Goal: Find contact information: Find contact information

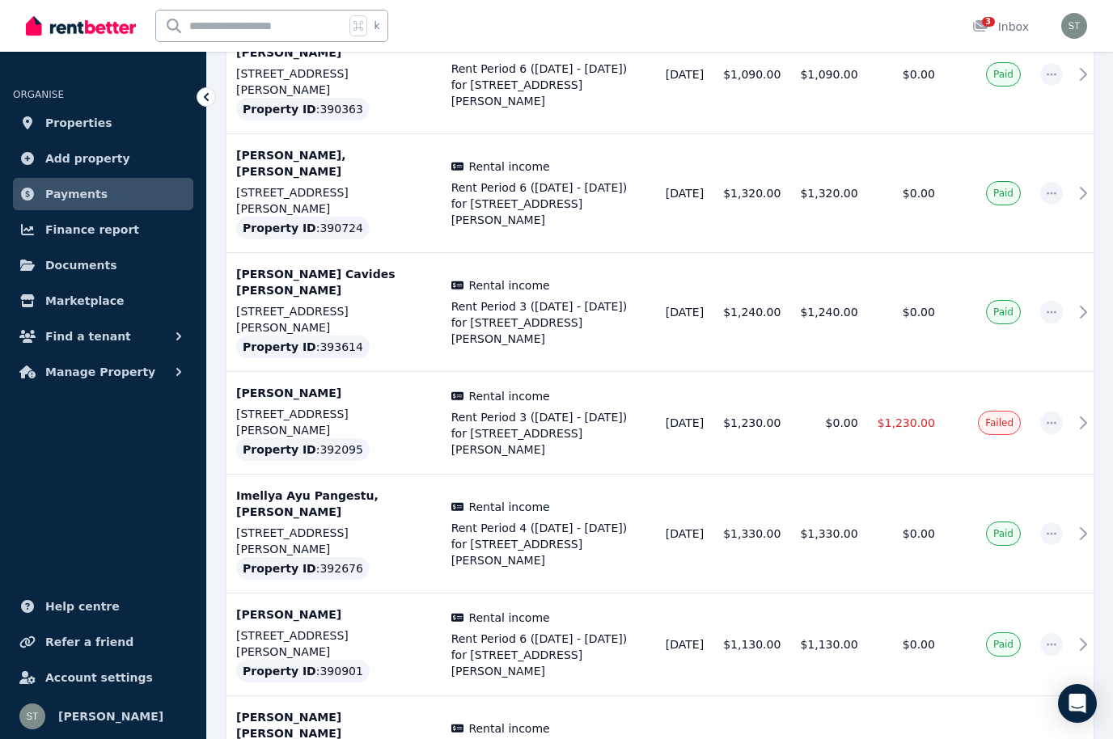
scroll to position [735, 0]
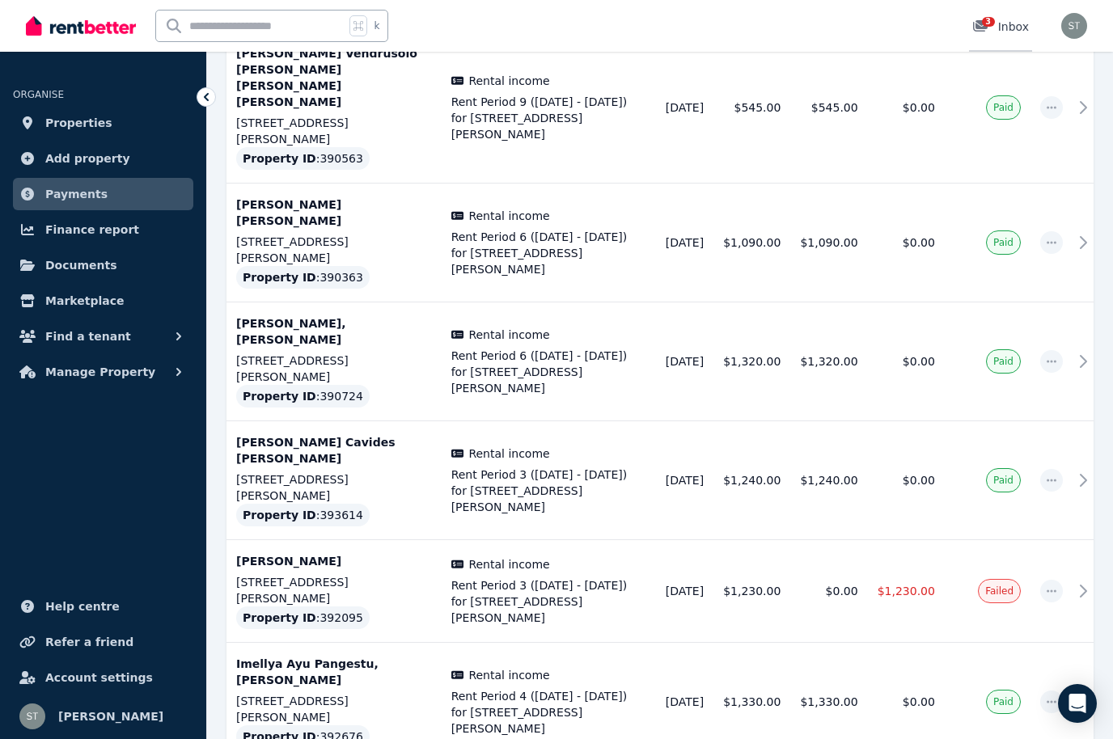
click at [987, 19] on span "3" at bounding box center [988, 22] width 13 height 10
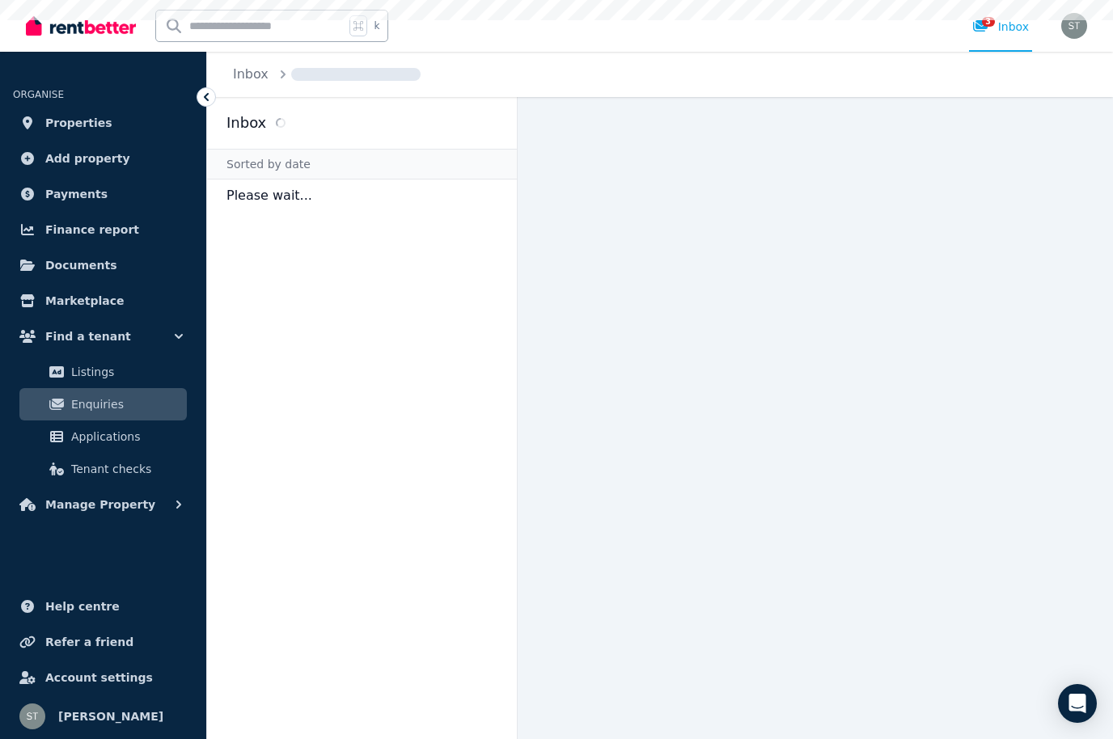
scroll to position [56, 0]
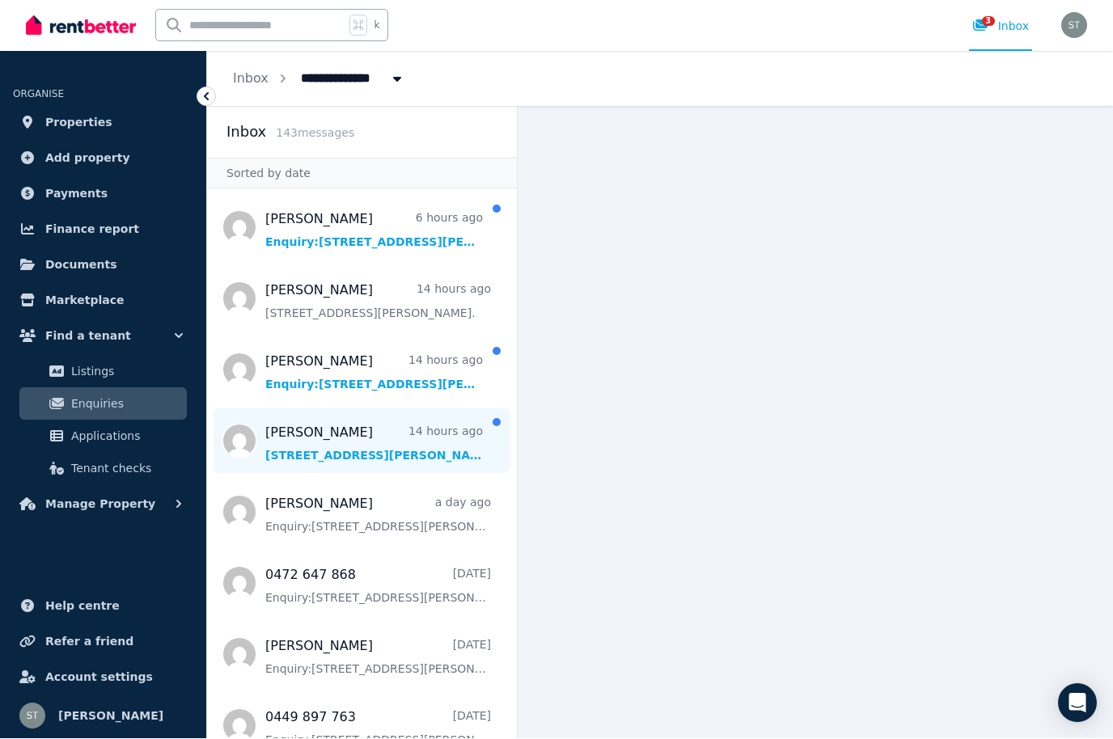
click at [379, 409] on span "Message list" at bounding box center [362, 441] width 310 height 65
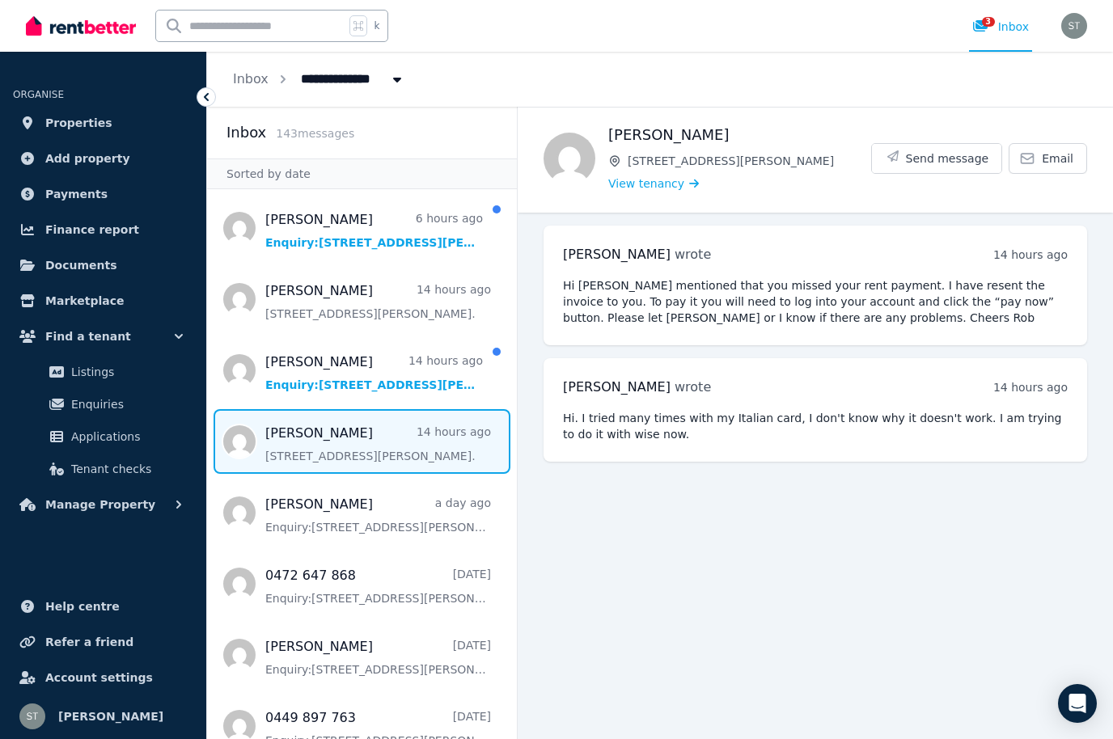
scroll to position [56, 0]
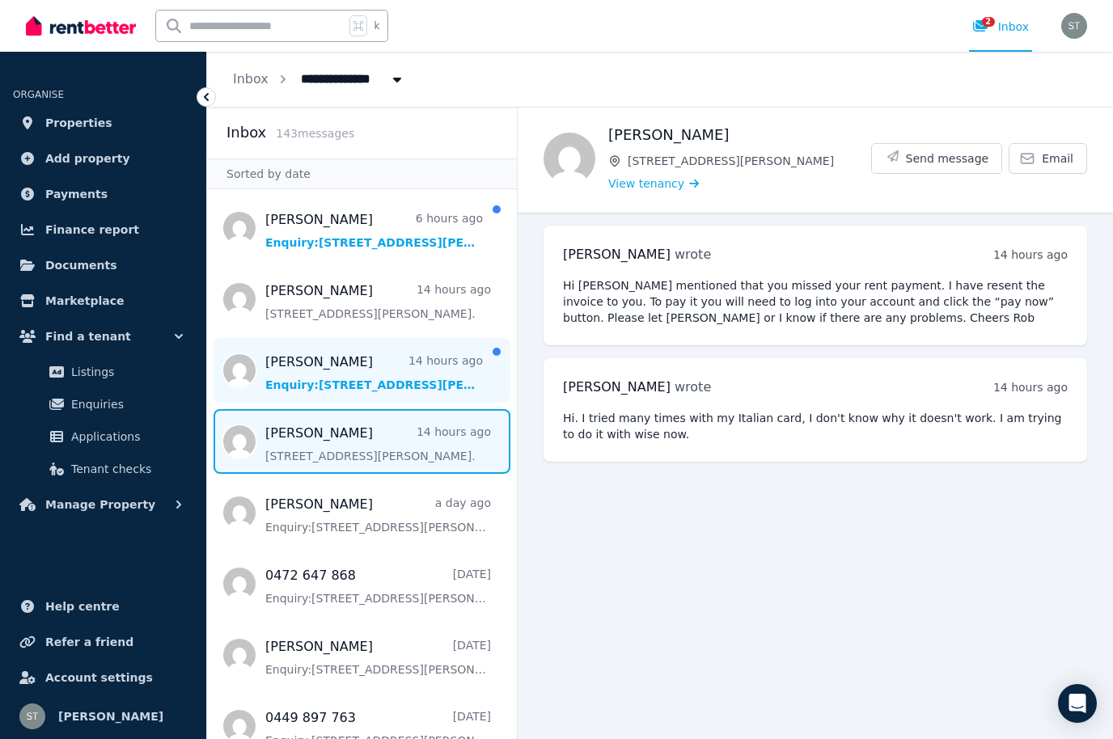
click at [401, 338] on span "Message list" at bounding box center [362, 370] width 310 height 65
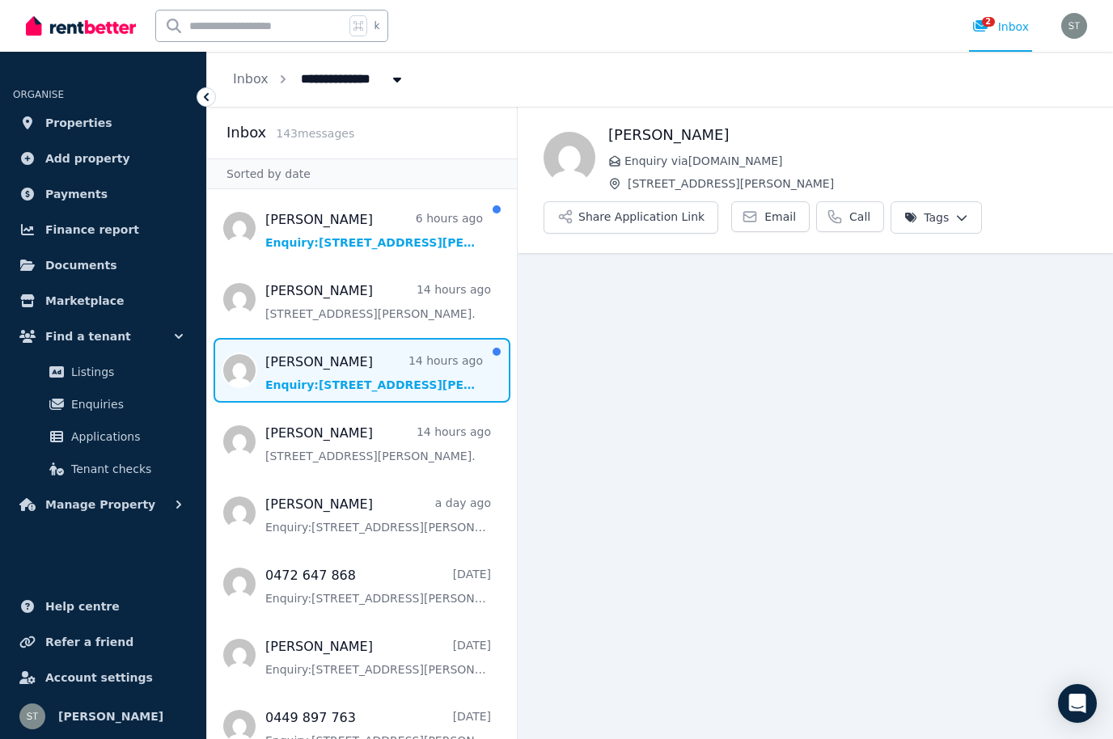
scroll to position [56, 0]
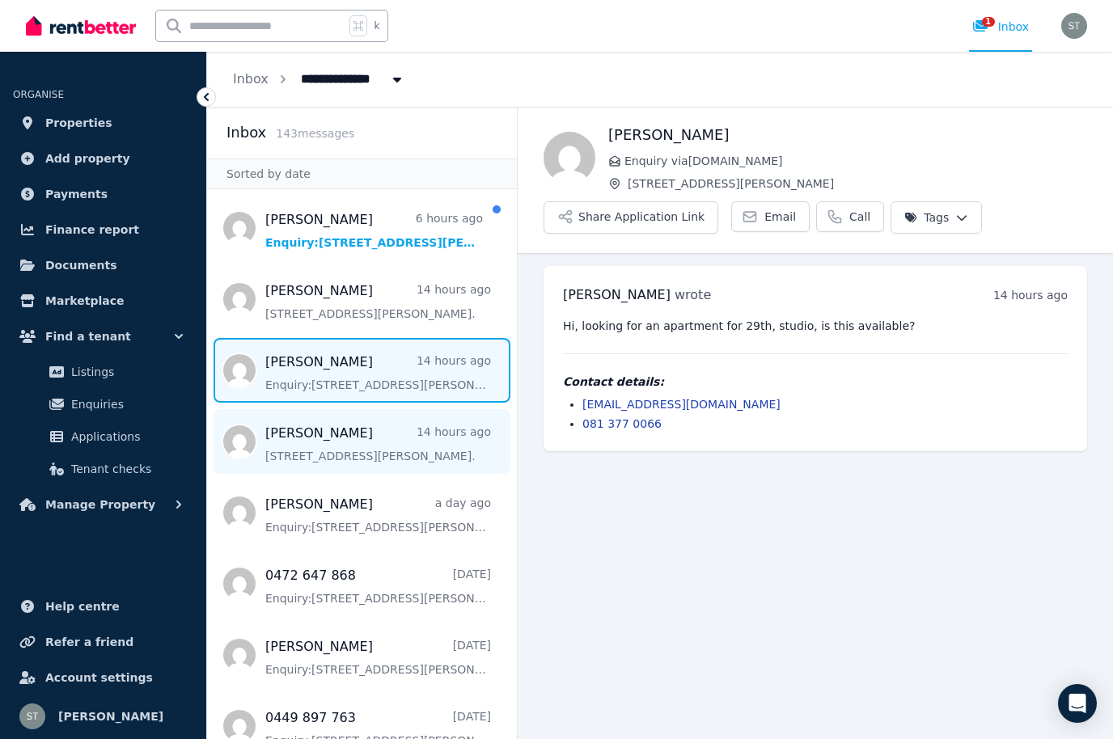
click at [400, 409] on span "Message list" at bounding box center [362, 441] width 310 height 65
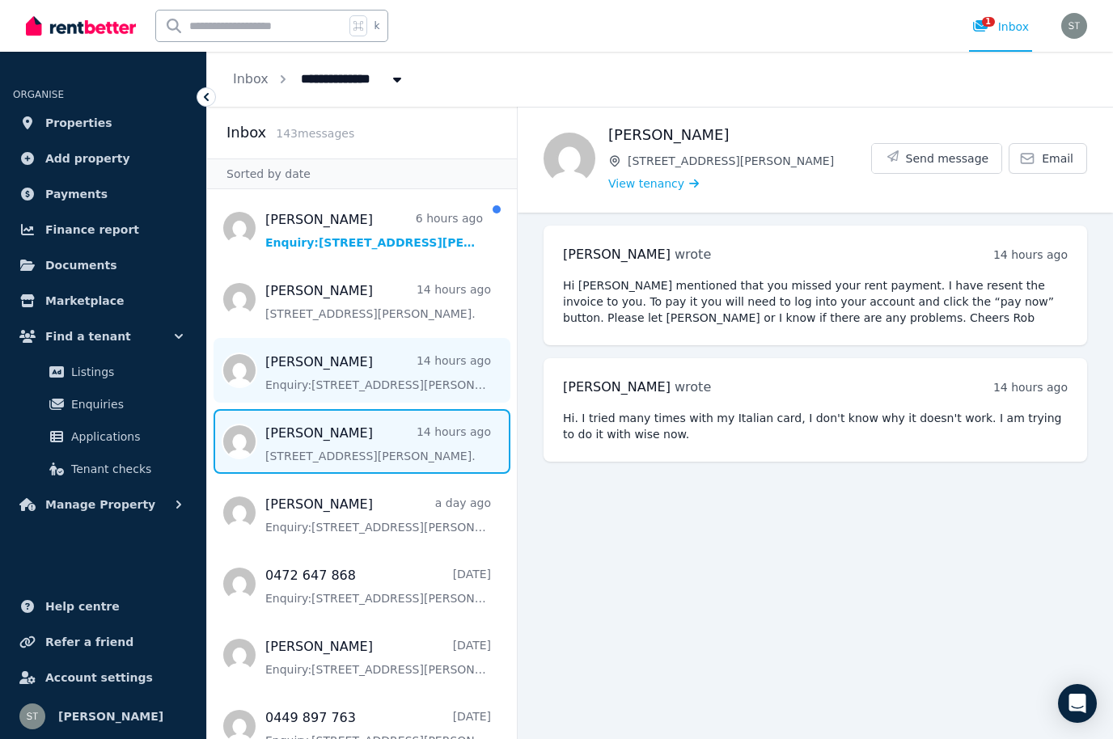
click at [392, 338] on span "Message list" at bounding box center [362, 370] width 310 height 65
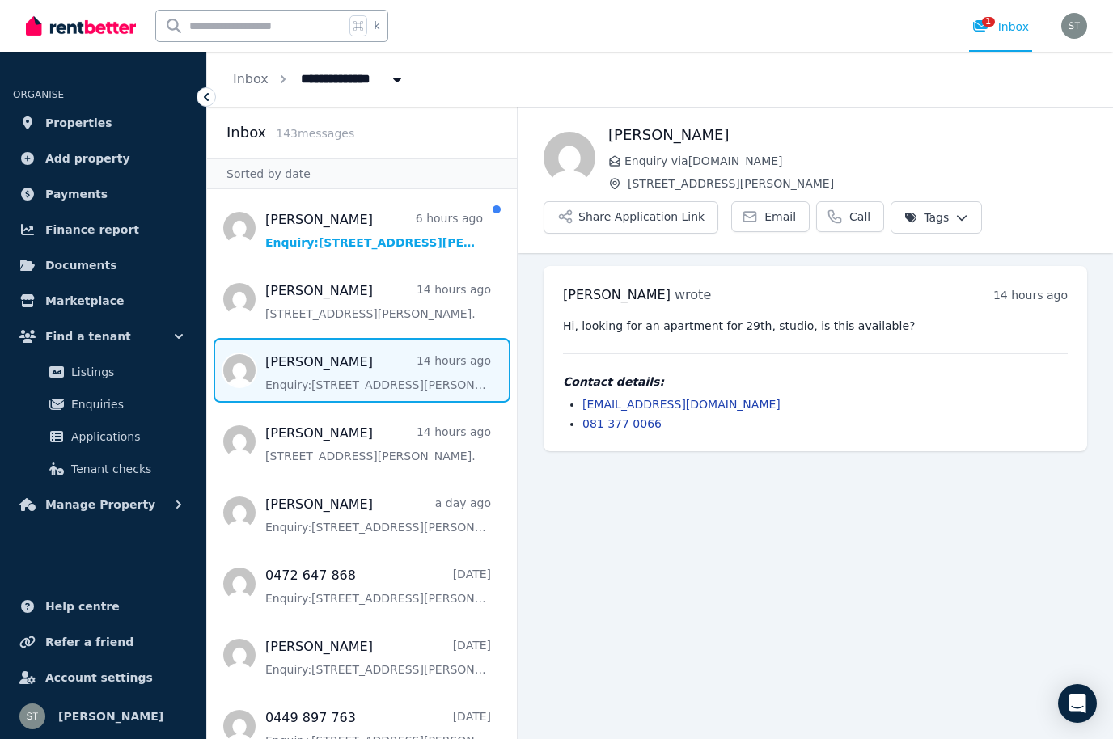
click at [633, 417] on link "081 377 0066" at bounding box center [621, 423] width 79 height 13
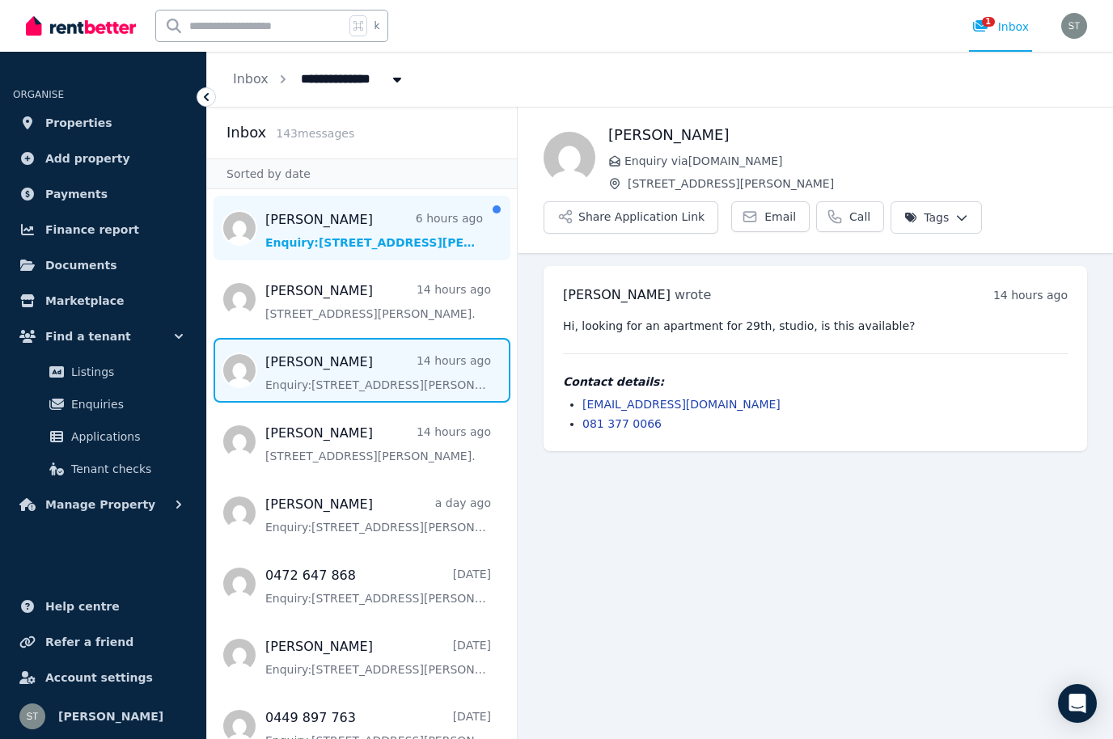
click at [384, 196] on span "Message list" at bounding box center [362, 228] width 310 height 65
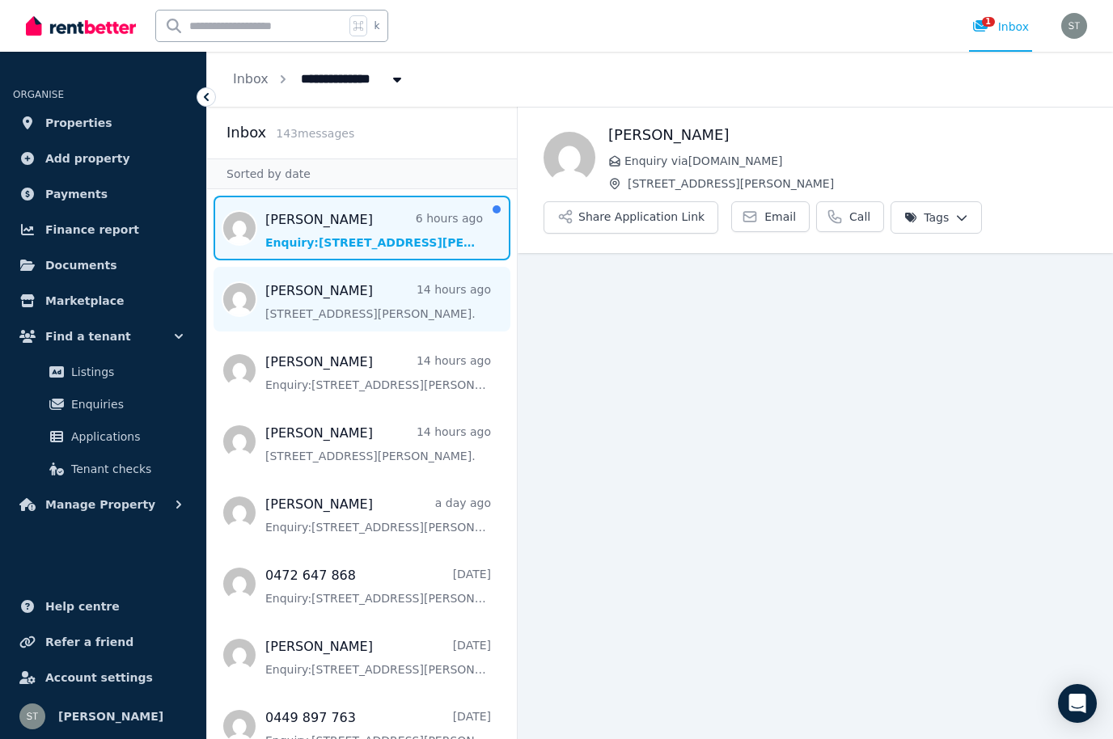
click at [390, 312] on span "Message list" at bounding box center [362, 299] width 310 height 65
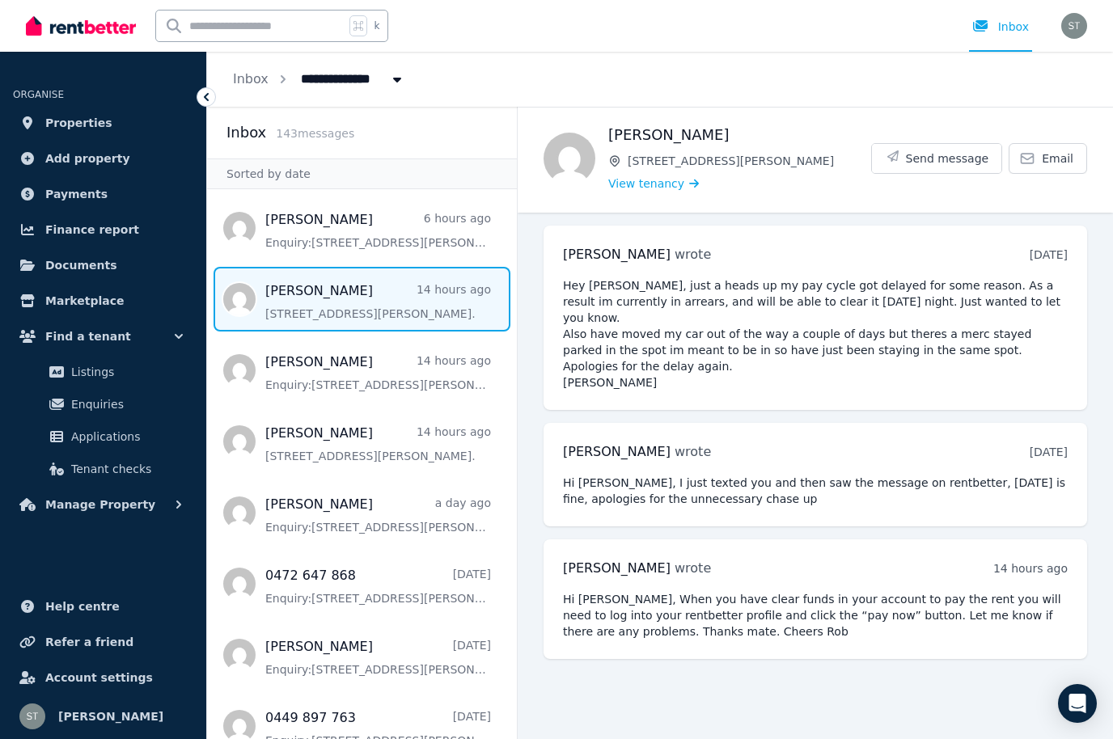
scroll to position [56, 0]
